Goal: Connect with others: Connect with others

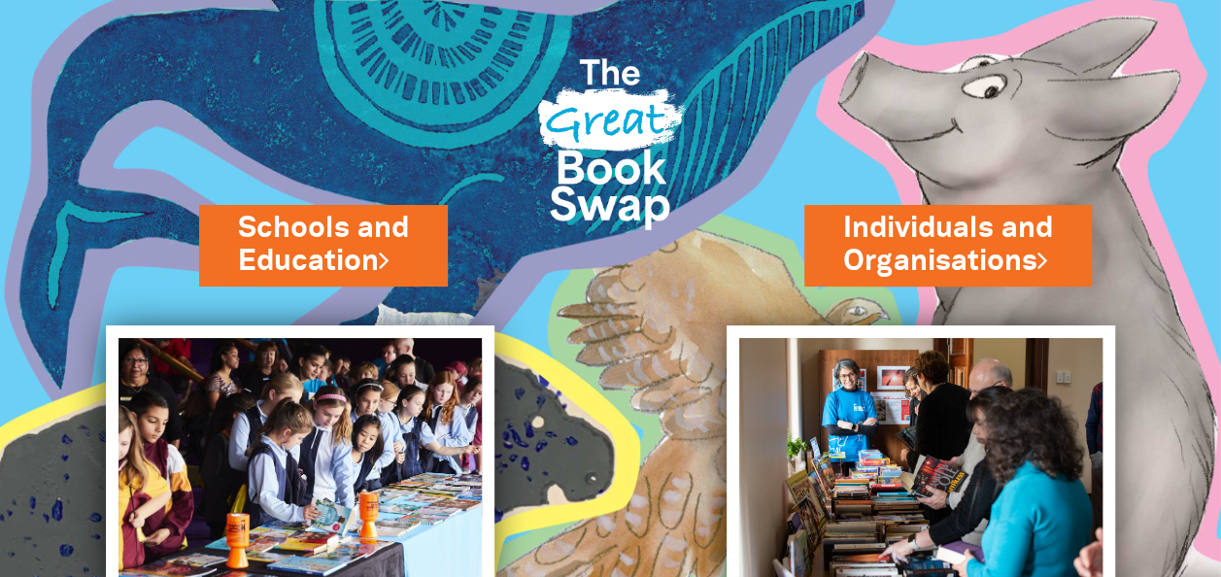
click at [818, 253] on div "Individuals and Organisations" at bounding box center [959, 284] width 311 height 81
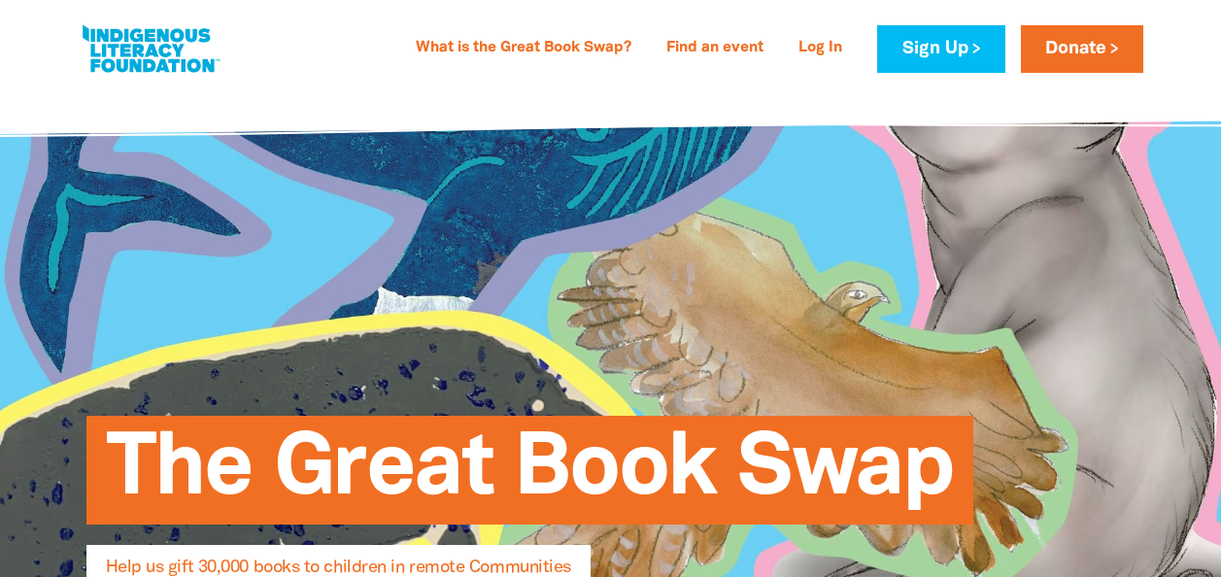
select select "AU"
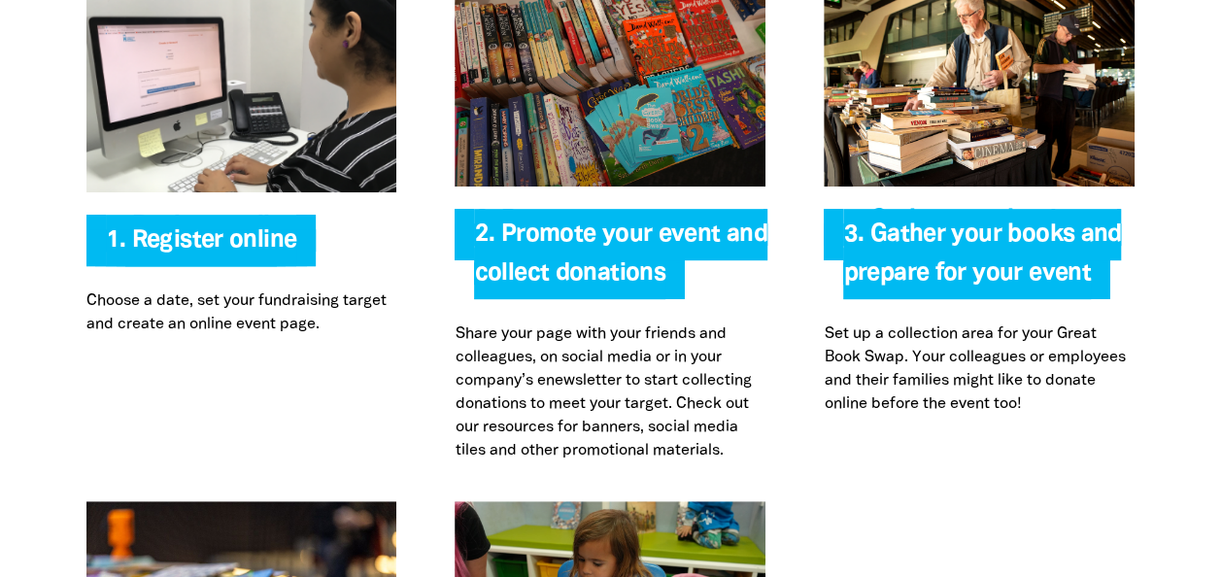
scroll to position [4078, 0]
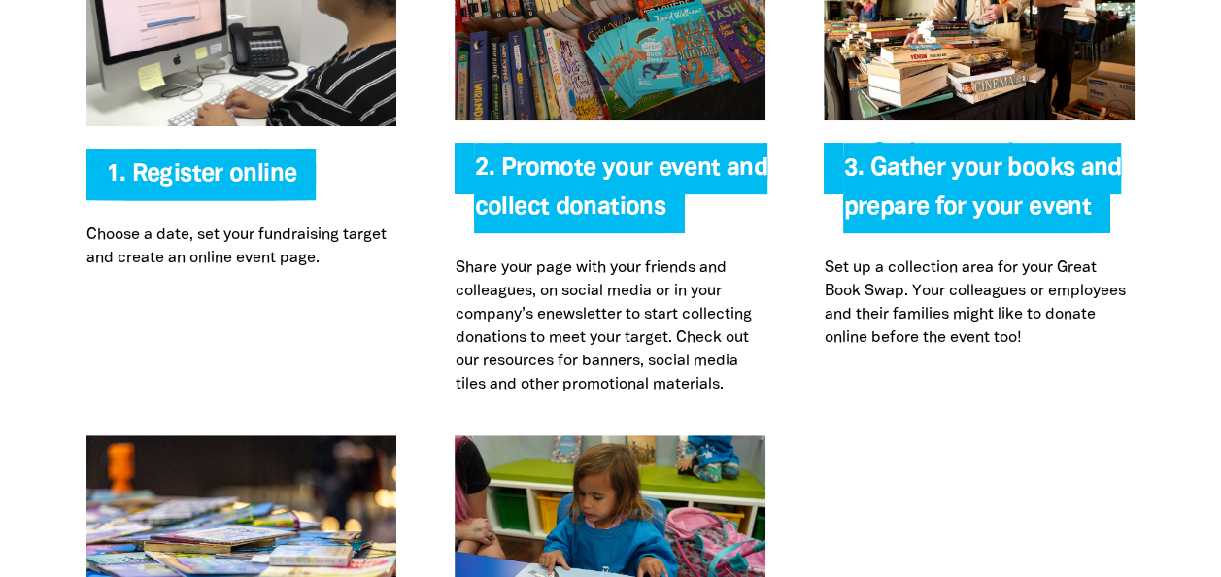
click at [546, 157] on span "2. Promote your event and collect donations" at bounding box center [620, 195] width 292 height 76
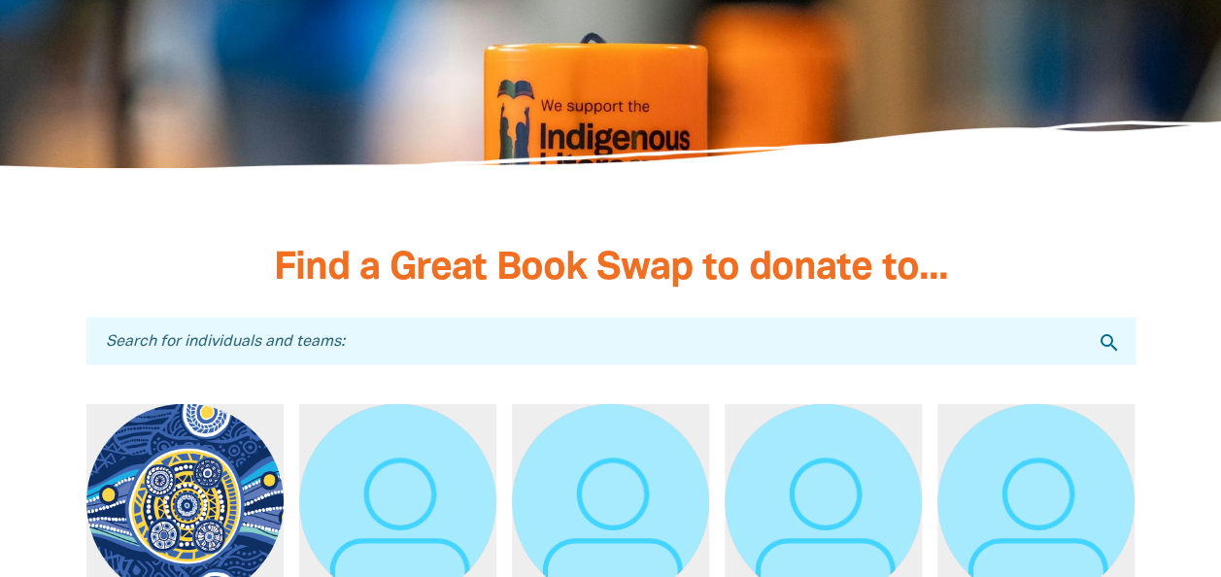
scroll to position [5632, 0]
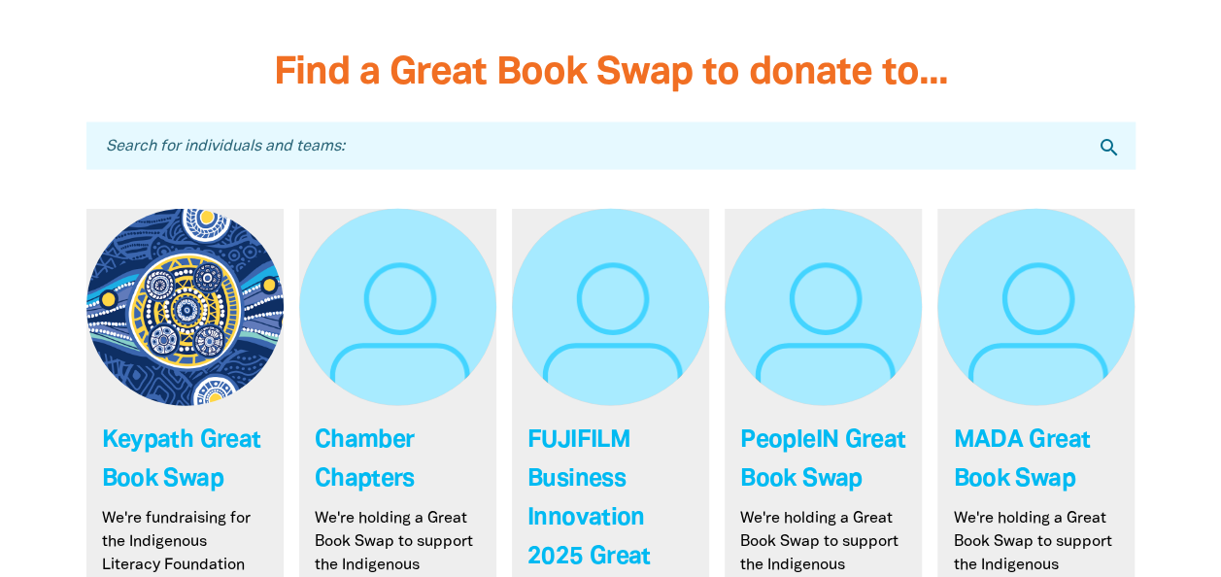
click at [474, 122] on input "Search for individuals and teams:" at bounding box center [610, 146] width 1049 height 48
type input "CENT"
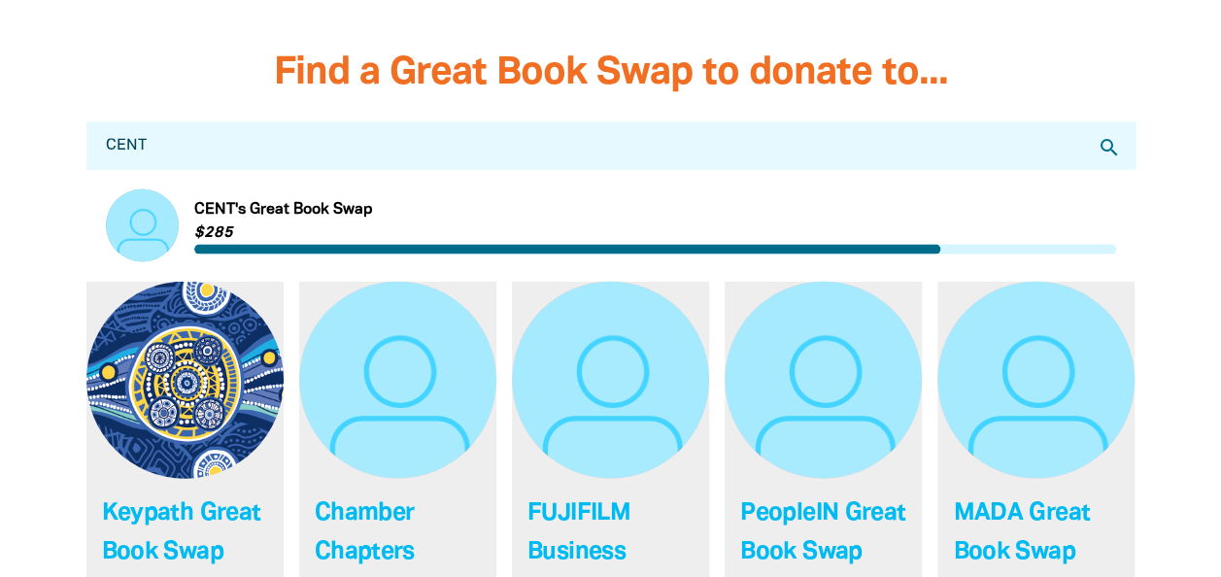
click at [171, 189] on link "Link to CENT's Great Book Swap" at bounding box center [611, 225] width 1010 height 73
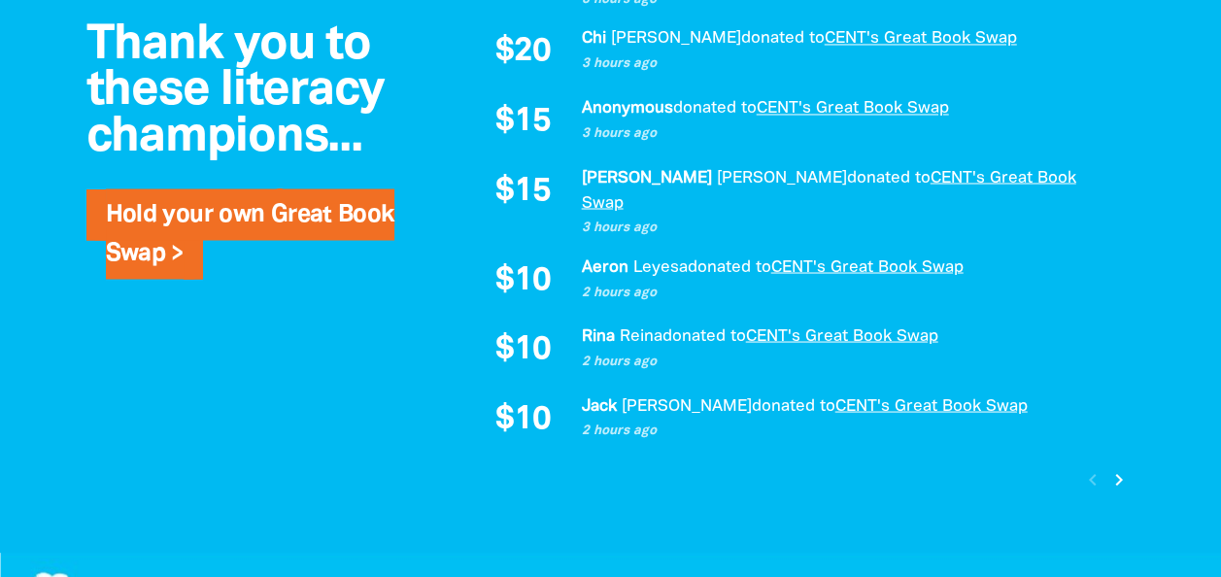
scroll to position [1651, 0]
click at [1114, 466] on icon "chevron_right" at bounding box center [1119, 477] width 23 height 23
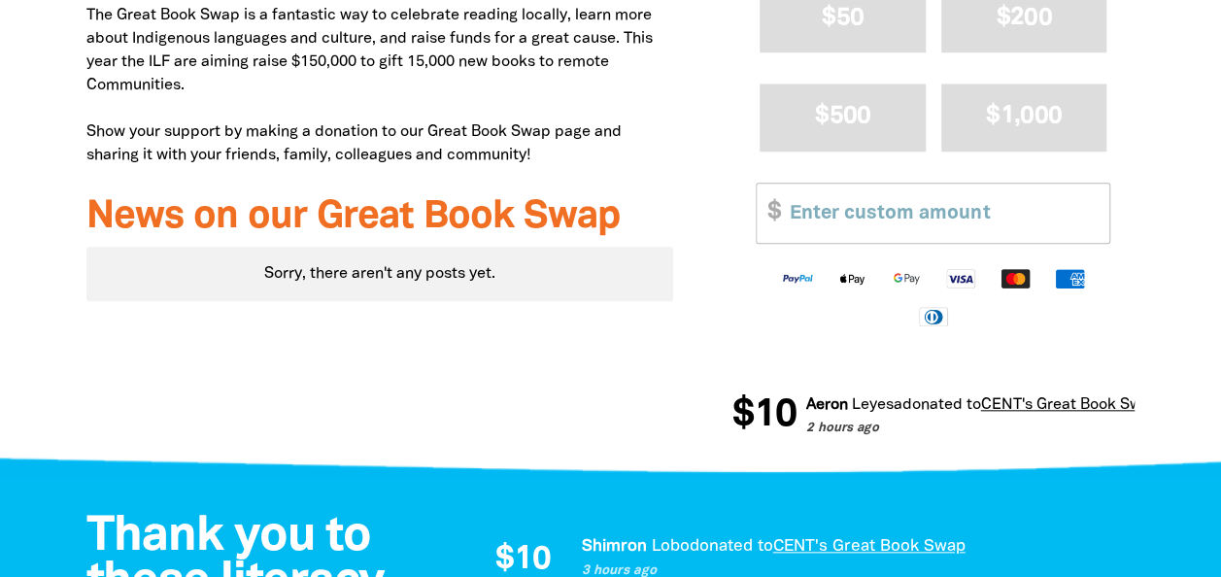
scroll to position [711, 0]
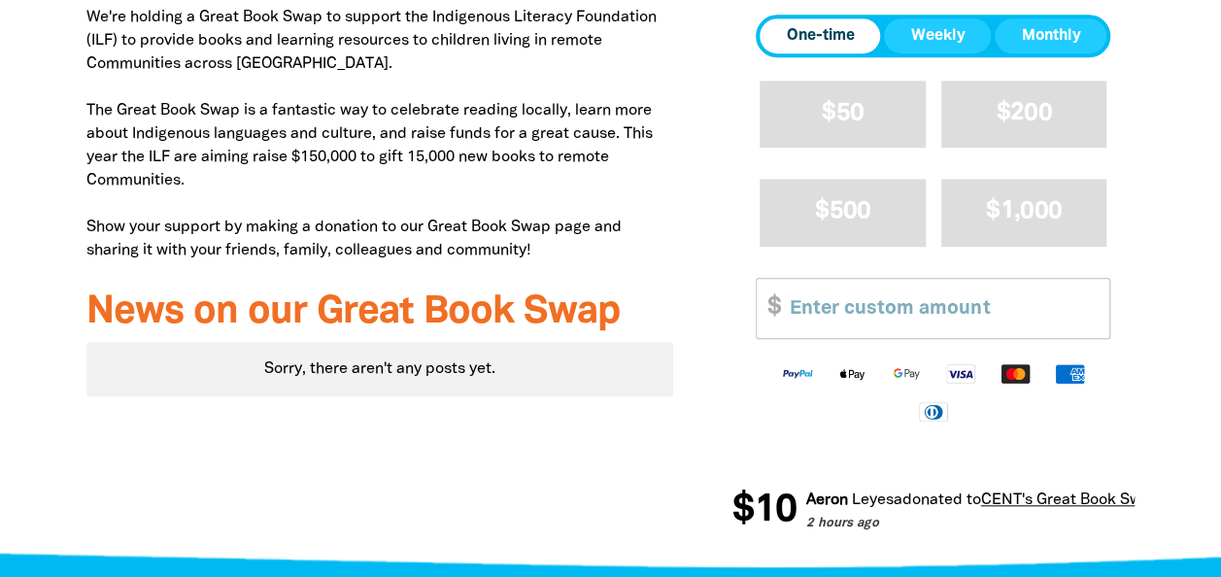
select select "AU"
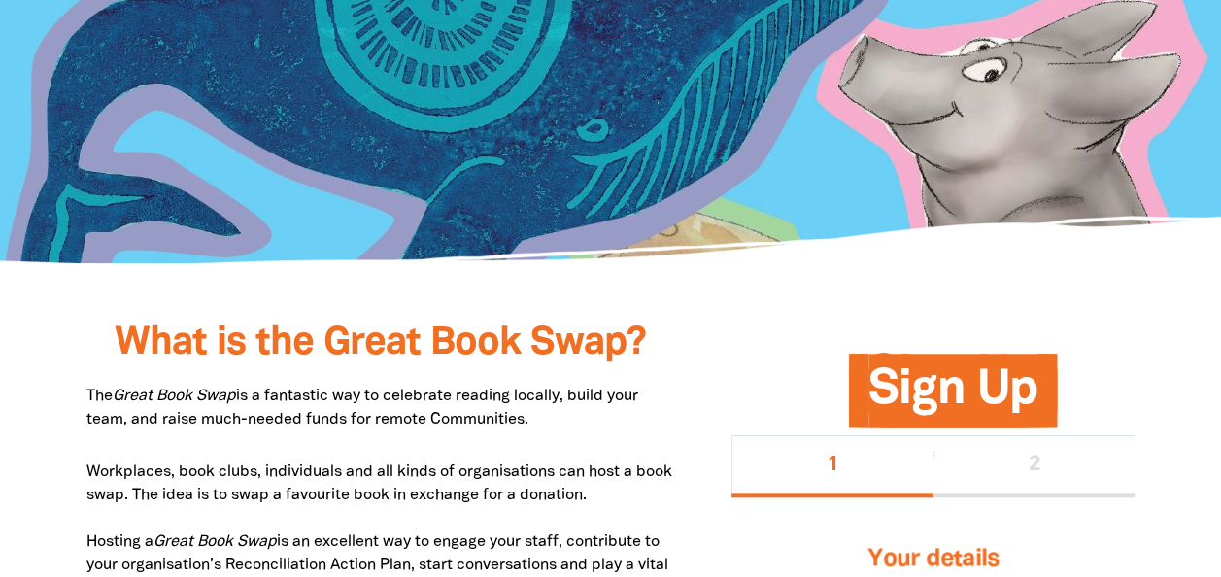
scroll to position [5663, 0]
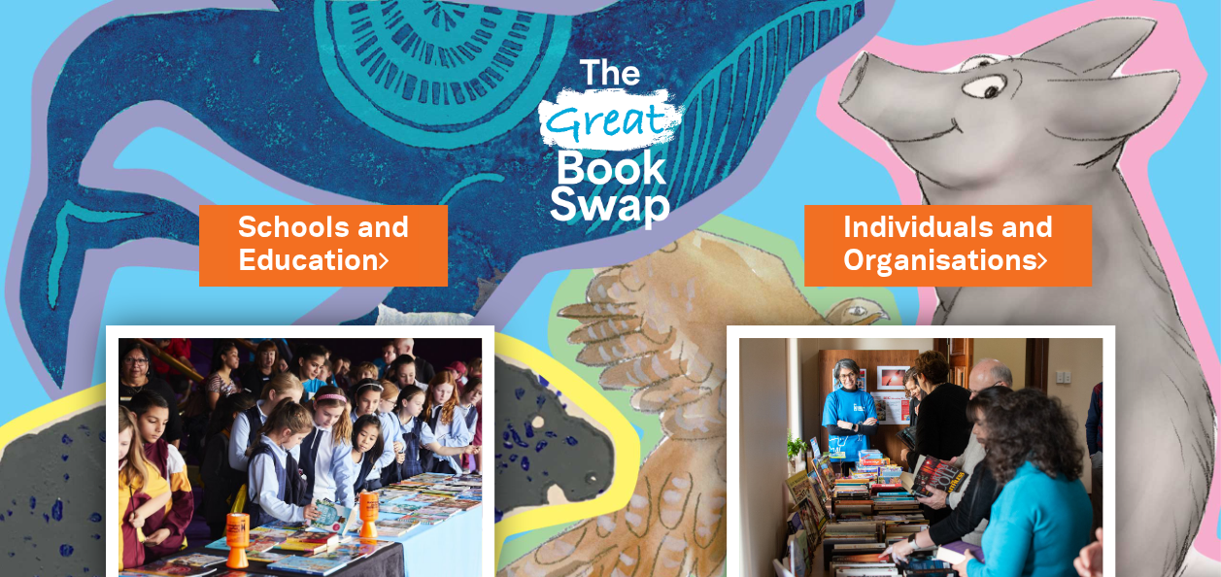
click at [946, 257] on link "Individuals and Organisations" at bounding box center [948, 245] width 210 height 72
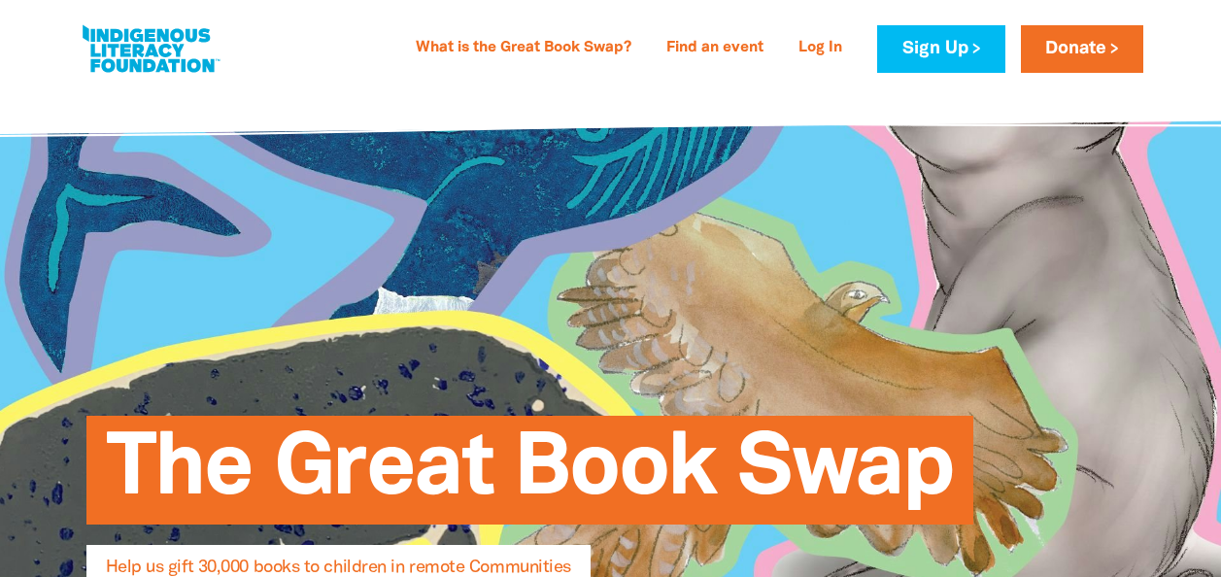
select select "AU"
click at [517, 34] on link "What is the Great Book Swap?" at bounding box center [523, 48] width 239 height 31
